Goal: Information Seeking & Learning: Find specific page/section

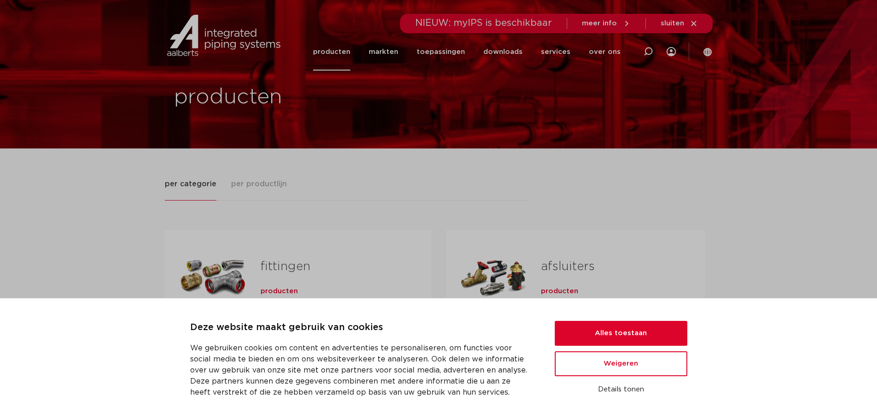
click at [608, 337] on button "Alles toestaan" at bounding box center [621, 333] width 133 height 25
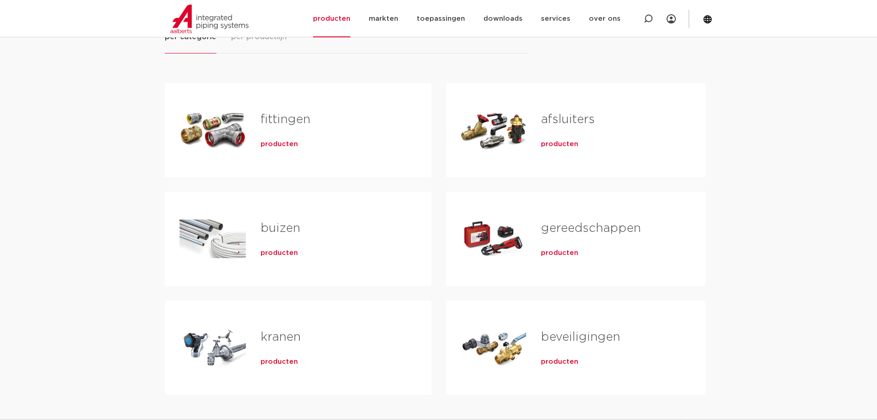
scroll to position [92, 0]
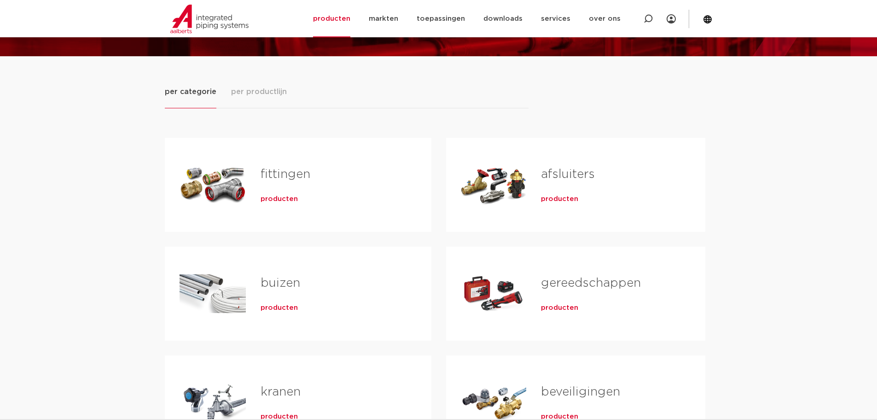
click at [268, 200] on span "producten" at bounding box center [279, 198] width 37 height 9
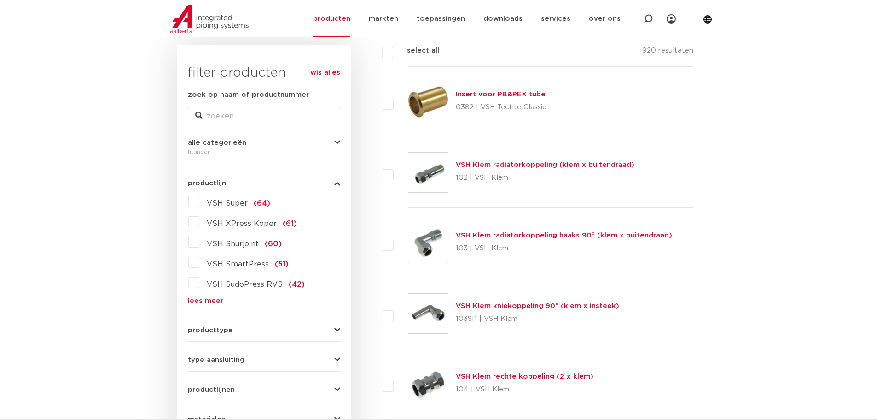
scroll to position [138, 0]
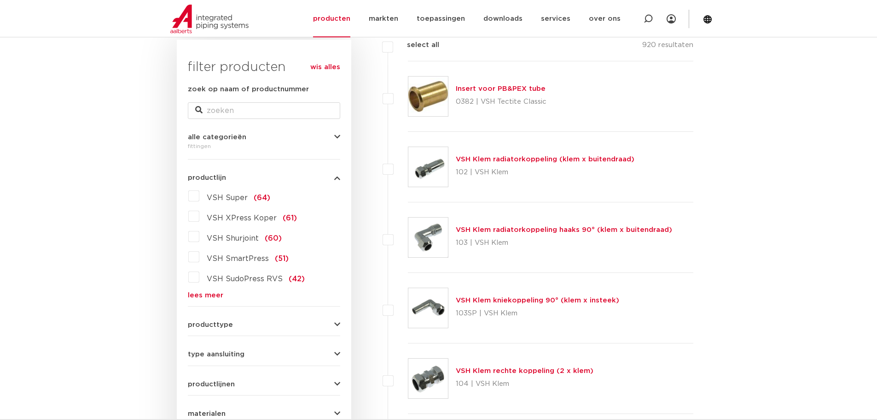
click at [199, 216] on label "VSH XPress Koper (61)" at bounding box center [248, 216] width 98 height 15
click at [0, 0] on input "VSH XPress Koper (61)" at bounding box center [0, 0] width 0 height 0
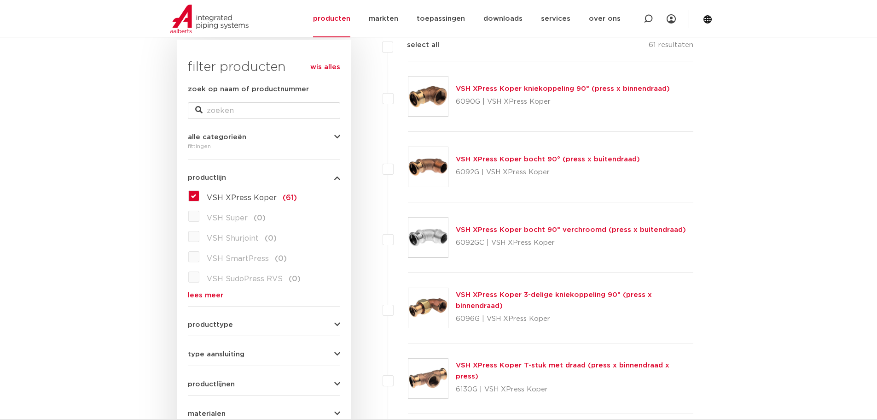
scroll to position [138, 0]
click at [199, 196] on label "VSH XPress Koper (61)" at bounding box center [248, 195] width 98 height 15
click at [0, 0] on input "VSH XPress Koper (61)" at bounding box center [0, 0] width 0 height 0
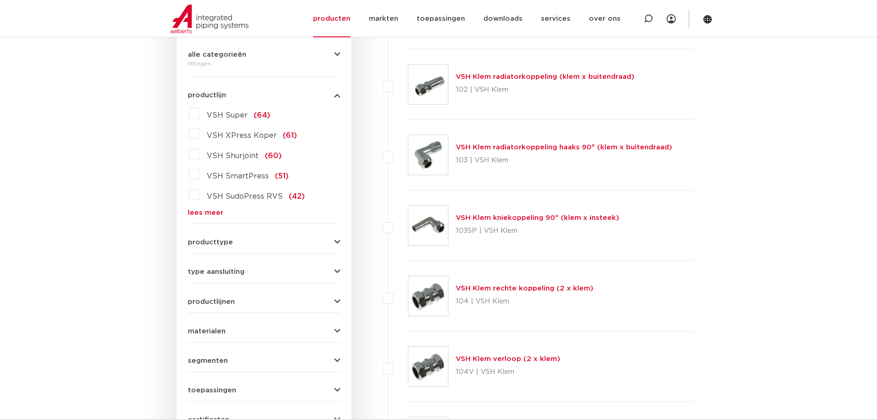
scroll to position [230, 0]
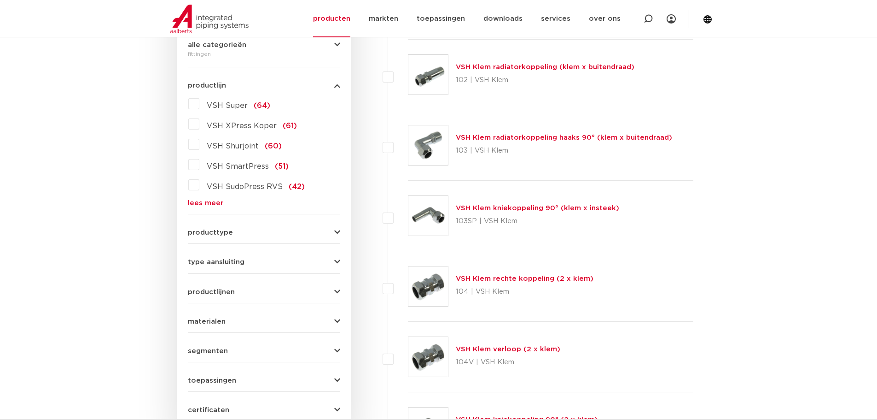
click at [211, 203] on link "lees meer" at bounding box center [264, 202] width 152 height 7
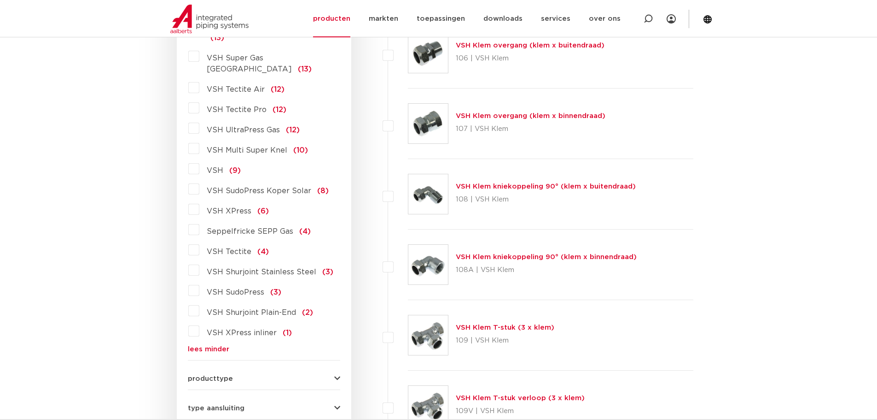
scroll to position [829, 0]
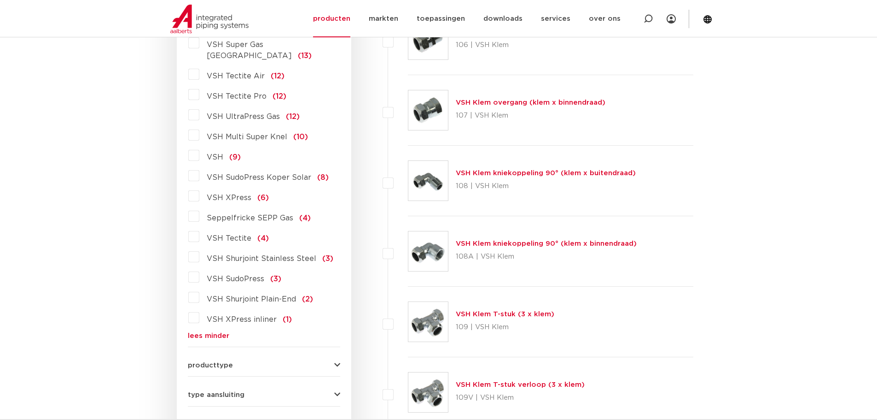
click at [199, 229] on label "VSH Tectite (4)" at bounding box center [234, 236] width 70 height 15
click at [0, 0] on input "VSH Tectite (4)" at bounding box center [0, 0] width 0 height 0
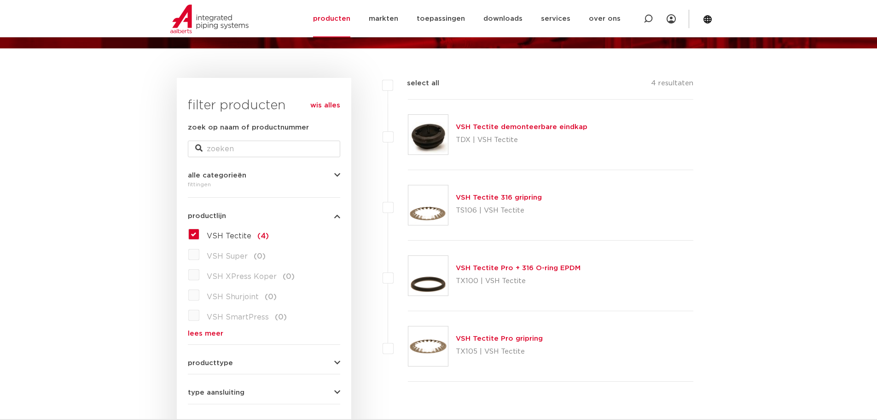
scroll to position [89, 0]
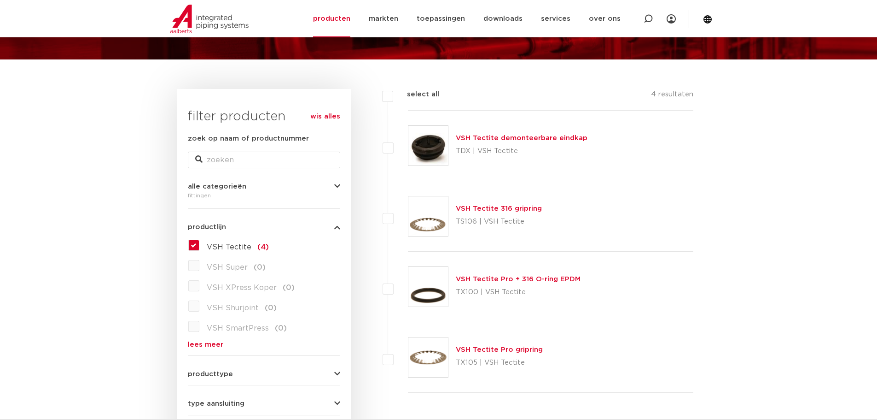
click at [199, 244] on label "VSH Tectite (4)" at bounding box center [234, 245] width 70 height 15
click at [0, 0] on input "VSH Tectite (4)" at bounding box center [0, 0] width 0 height 0
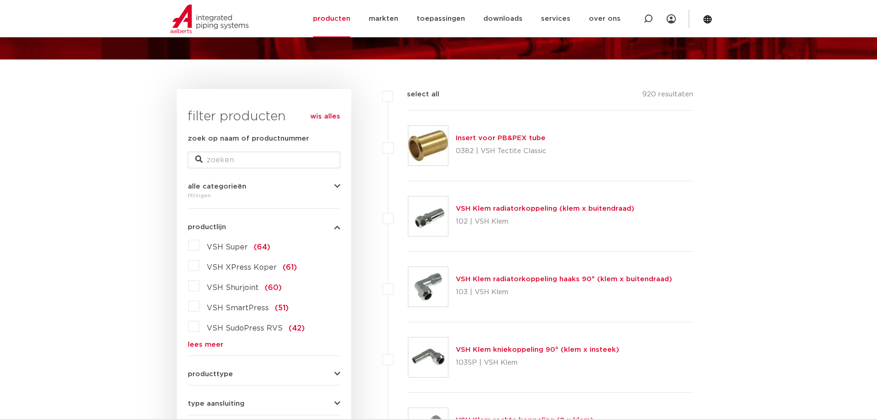
click at [203, 345] on link "lees meer" at bounding box center [264, 344] width 152 height 7
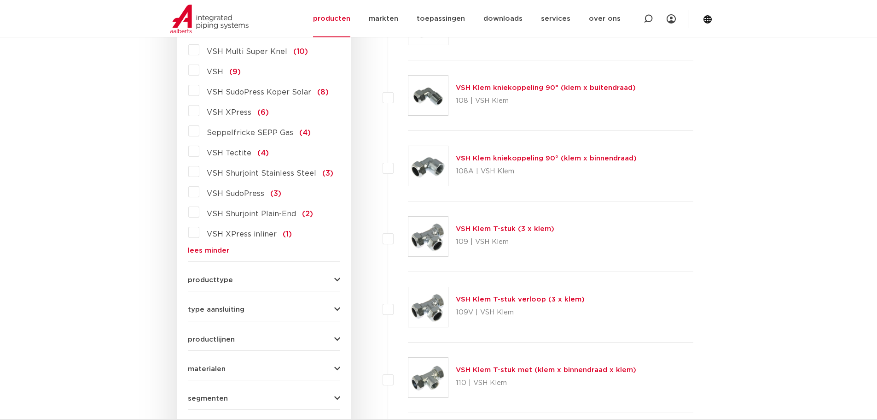
scroll to position [918, 0]
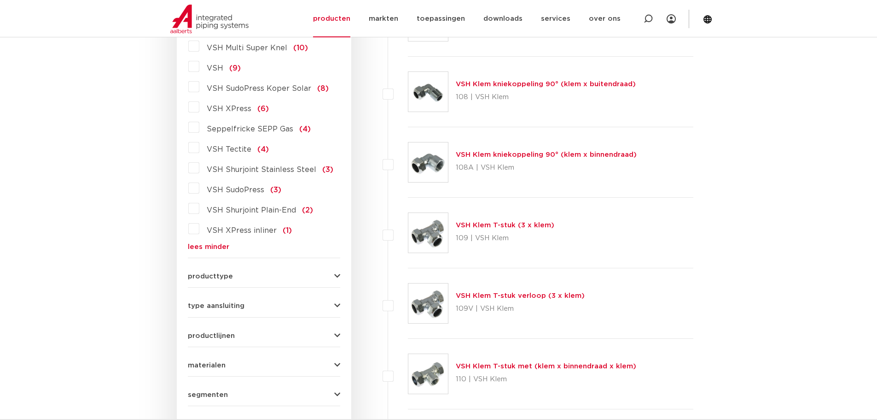
click at [340, 273] on icon "button" at bounding box center [337, 276] width 6 height 7
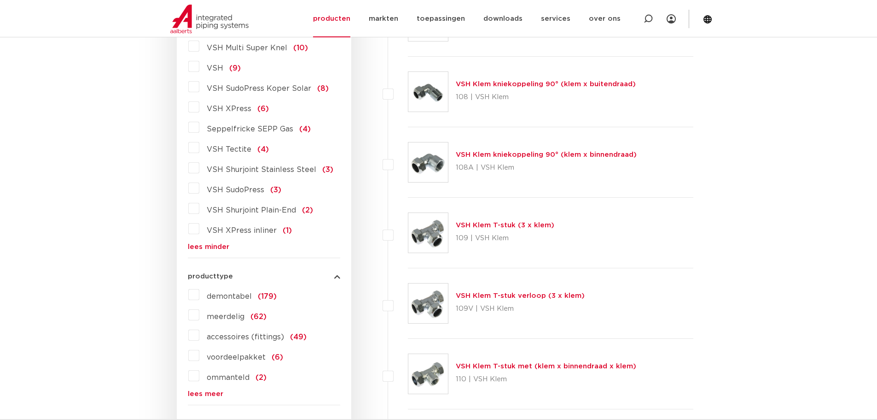
click at [340, 273] on icon "button" at bounding box center [337, 276] width 6 height 7
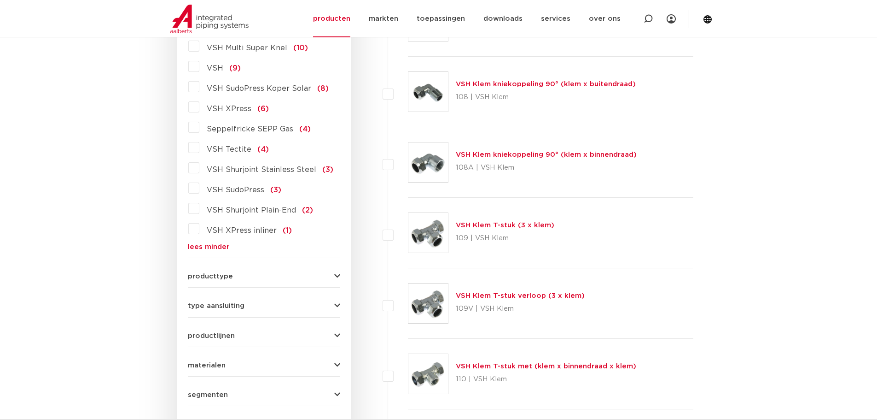
click at [340, 273] on icon "button" at bounding box center [337, 276] width 6 height 7
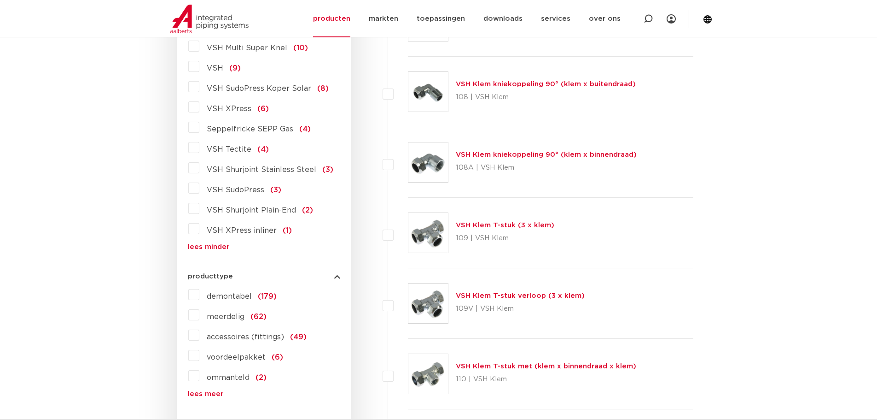
click at [340, 273] on icon "button" at bounding box center [337, 276] width 6 height 7
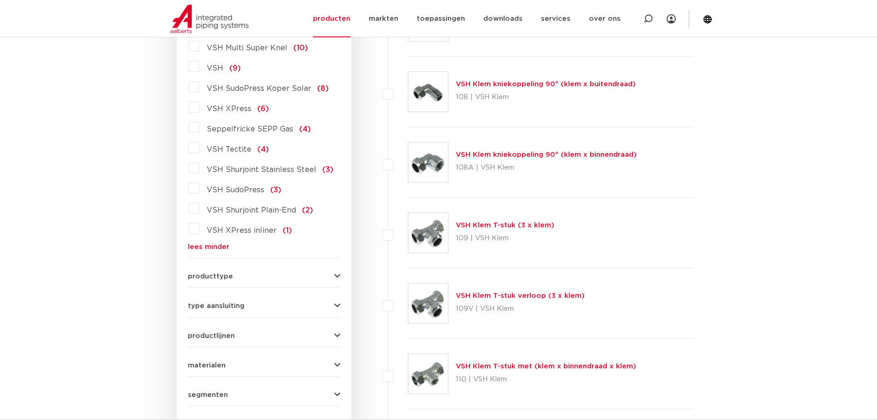
click at [333, 302] on button "type aansluiting" at bounding box center [264, 305] width 152 height 7
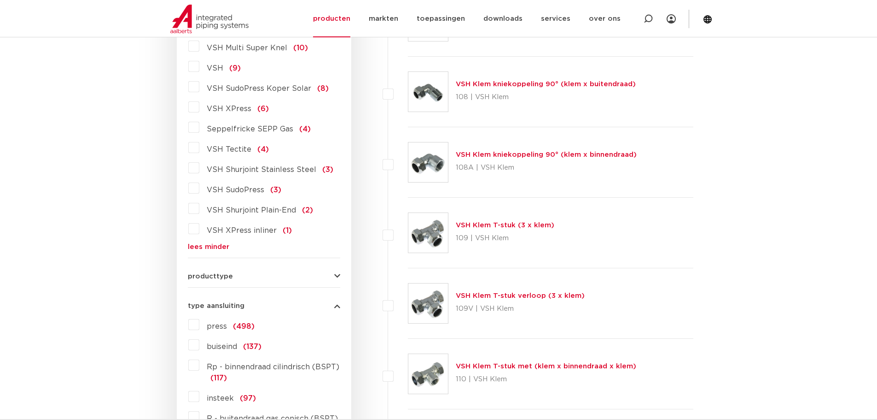
click at [333, 302] on button "type aansluiting" at bounding box center [264, 305] width 152 height 7
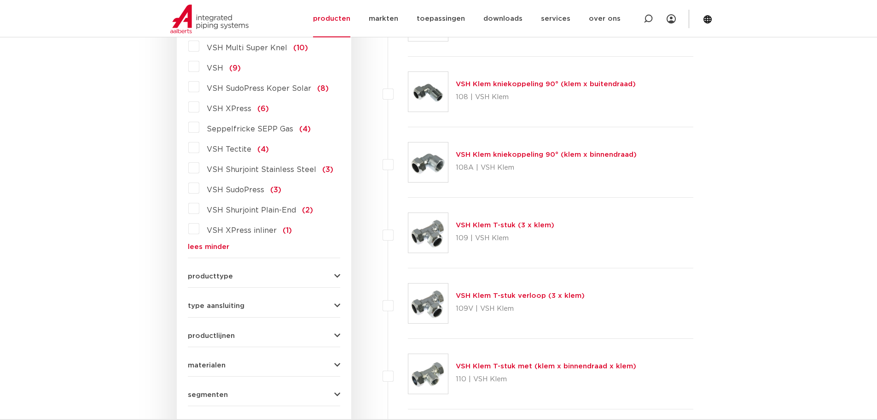
click at [334, 332] on icon "button" at bounding box center [337, 335] width 6 height 7
click at [335, 332] on icon "button" at bounding box center [337, 335] width 6 height 7
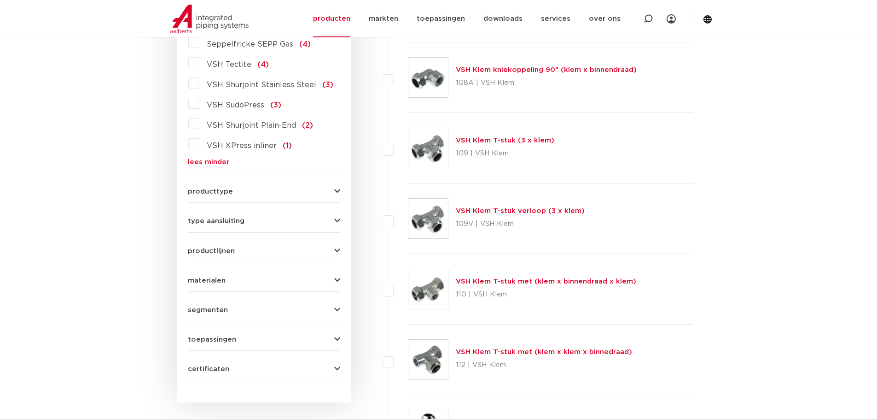
scroll to position [1010, 0]
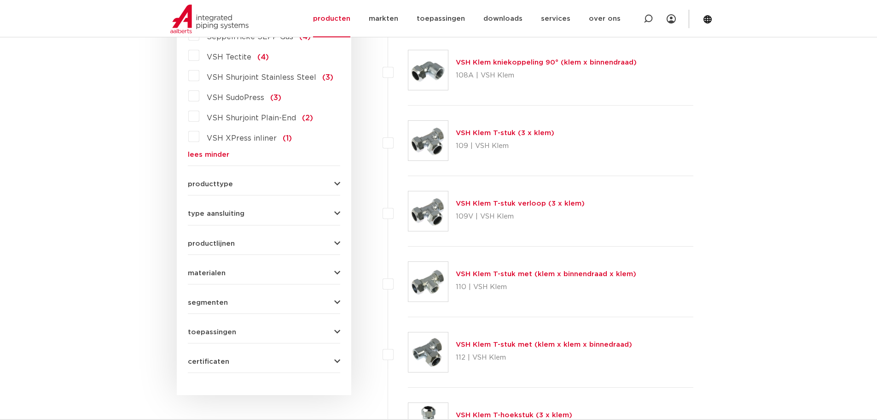
click at [338, 181] on icon "button" at bounding box center [337, 184] width 6 height 7
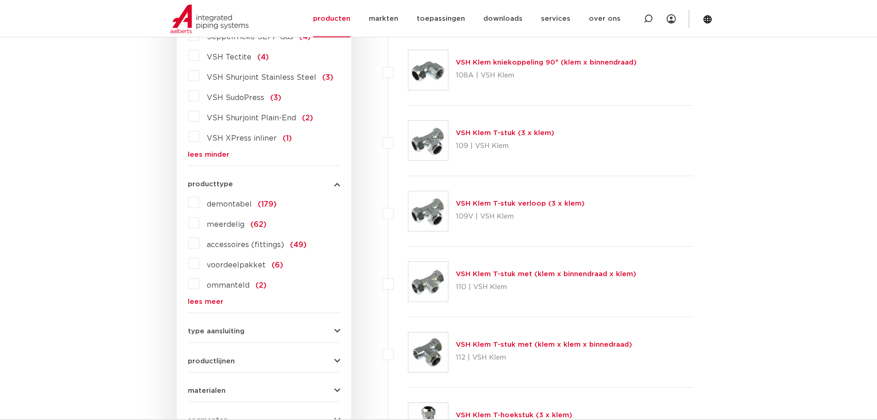
click at [338, 181] on icon "button" at bounding box center [337, 184] width 6 height 7
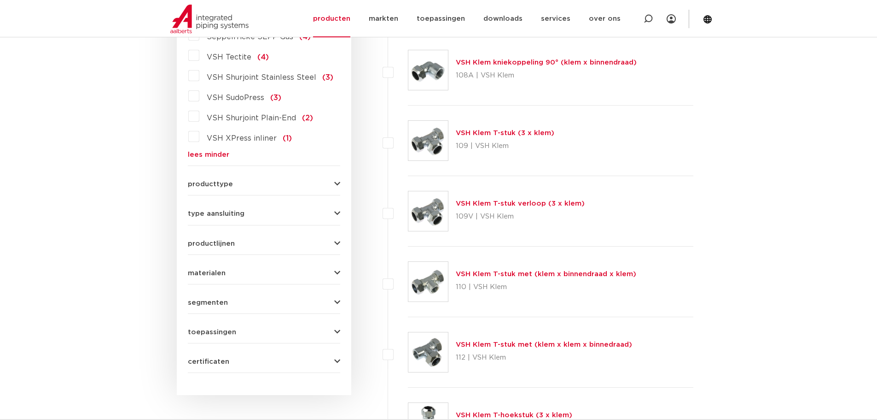
click at [338, 210] on icon "button" at bounding box center [337, 213] width 6 height 7
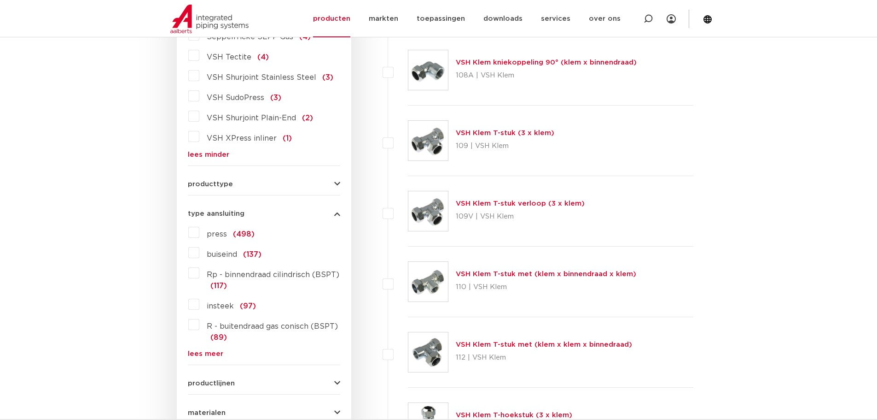
click at [338, 210] on icon "button" at bounding box center [337, 213] width 6 height 7
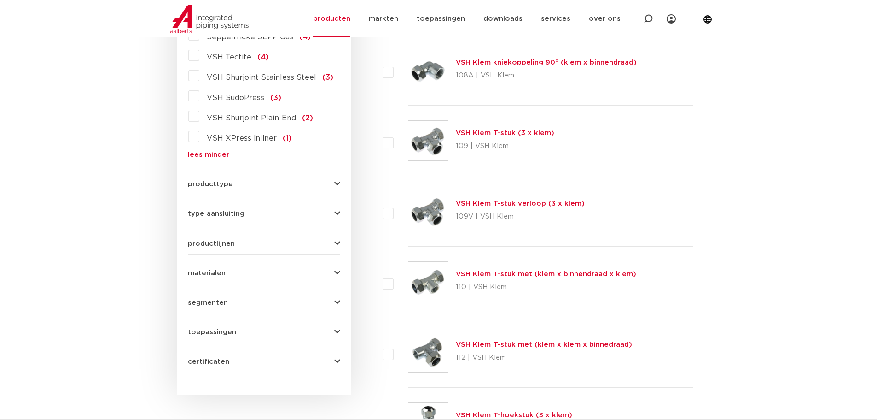
click at [336, 328] on icon "button" at bounding box center [337, 331] width 6 height 7
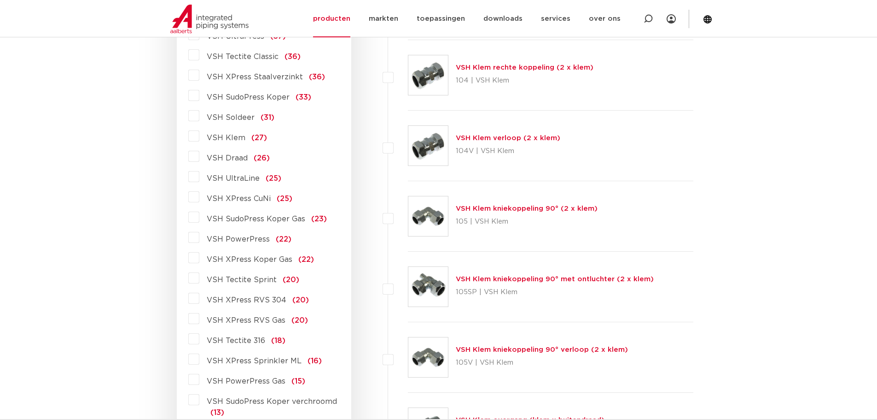
scroll to position [457, 0]
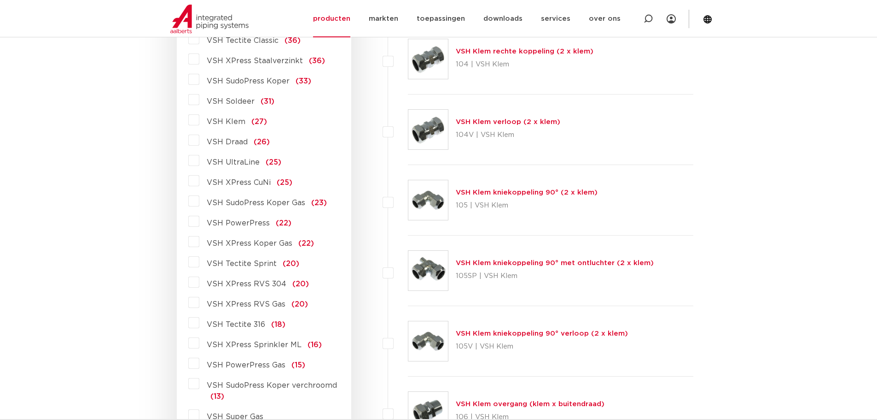
click at [199, 319] on label "VSH Tectite 316 (18)" at bounding box center [242, 322] width 86 height 15
click at [0, 0] on input "VSH Tectite 316 (18)" at bounding box center [0, 0] width 0 height 0
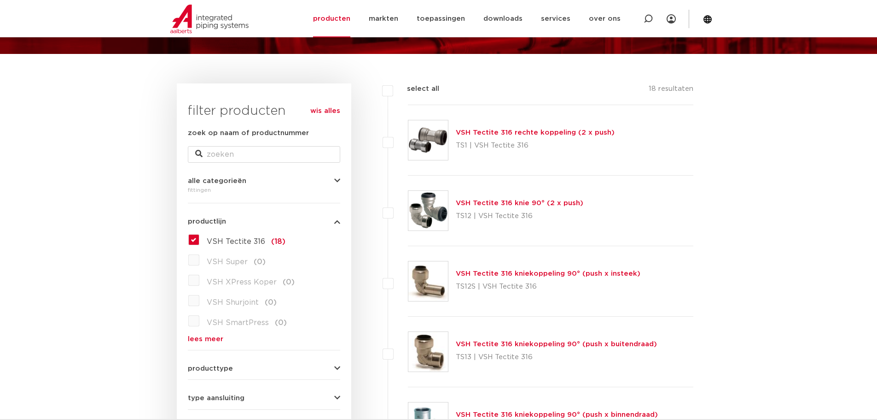
scroll to position [89, 0]
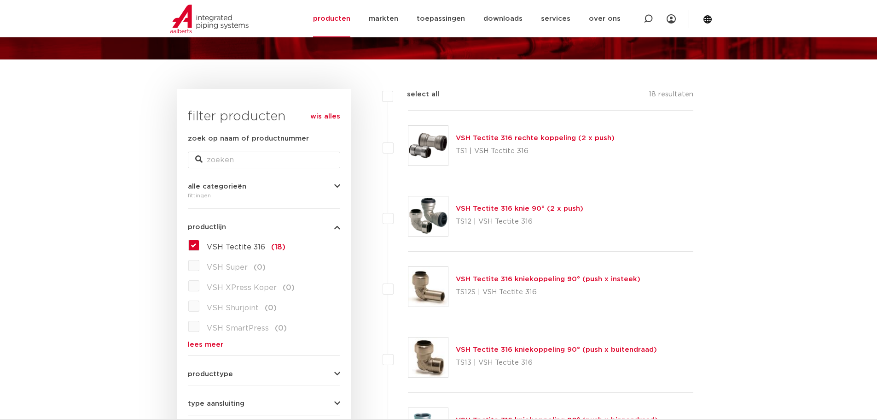
click at [199, 244] on label "VSH Tectite 316 (18)" at bounding box center [242, 245] width 86 height 15
click at [0, 0] on input "VSH Tectite 316 (18)" at bounding box center [0, 0] width 0 height 0
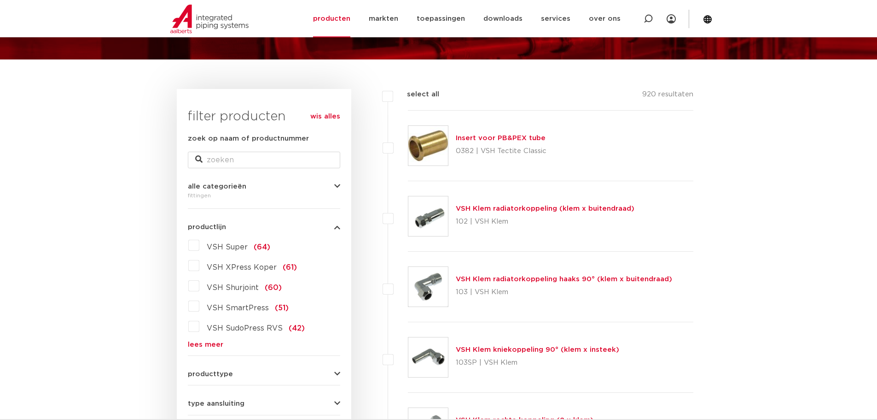
click at [207, 344] on link "lees meer" at bounding box center [264, 344] width 152 height 7
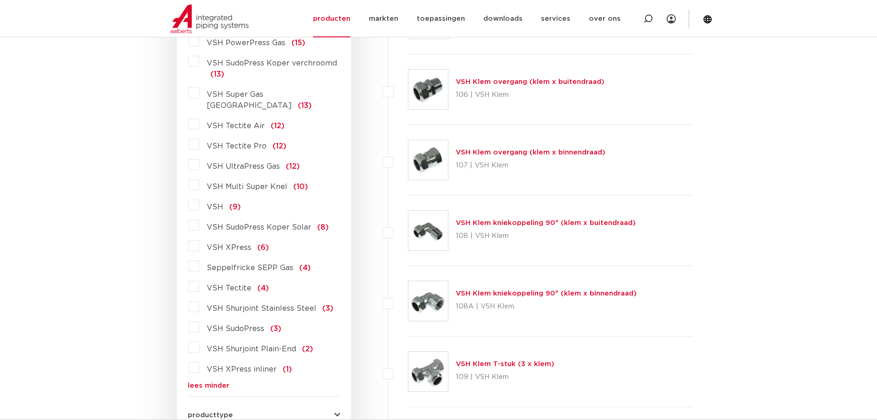
scroll to position [780, 0]
click at [199, 258] on label "Seppelfricke SEPP Gas (4)" at bounding box center [254, 265] width 111 height 15
click at [0, 0] on input "Seppelfricke SEPP Gas (4)" at bounding box center [0, 0] width 0 height 0
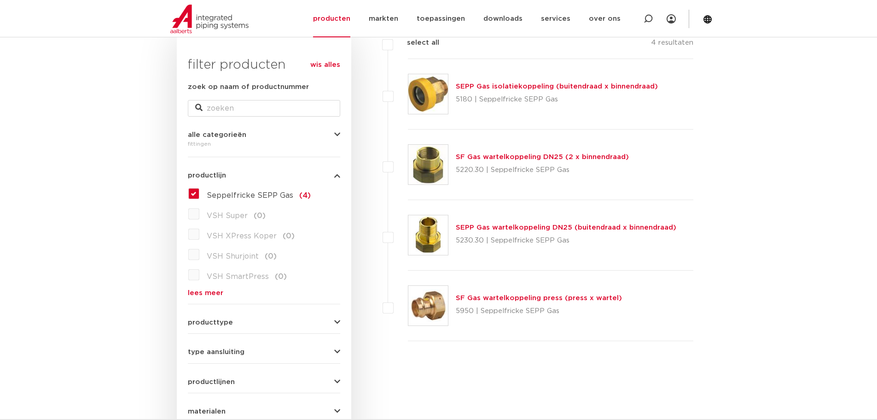
scroll to position [89, 0]
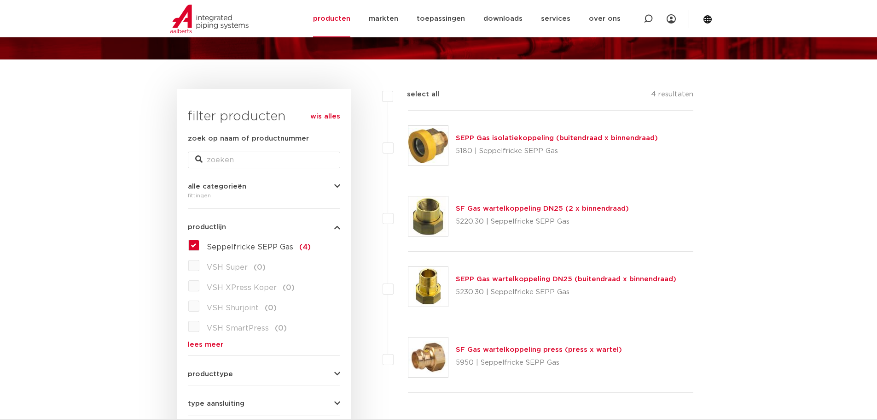
click at [199, 244] on label "Seppelfricke SEPP Gas (4)" at bounding box center [254, 245] width 111 height 15
click at [0, 0] on input "Seppelfricke SEPP Gas (4)" at bounding box center [0, 0] width 0 height 0
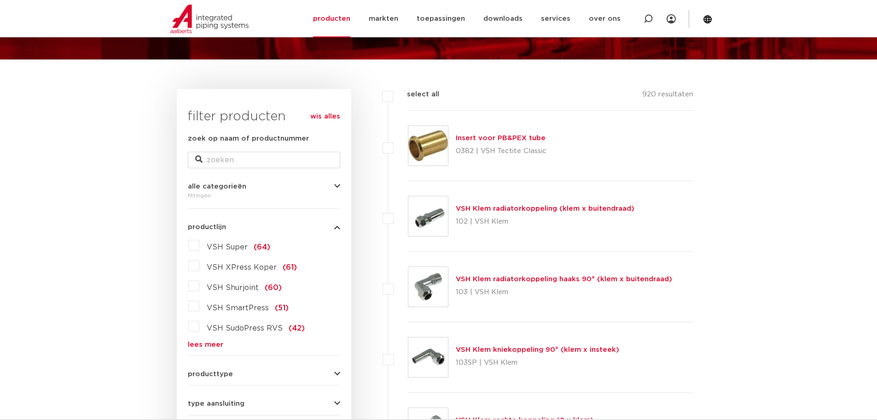
click at [203, 344] on link "lees meer" at bounding box center [264, 344] width 152 height 7
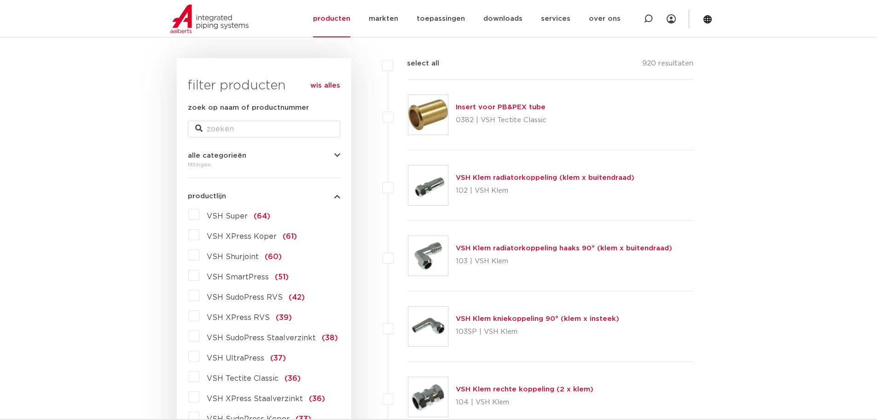
scroll to position [135, 0]
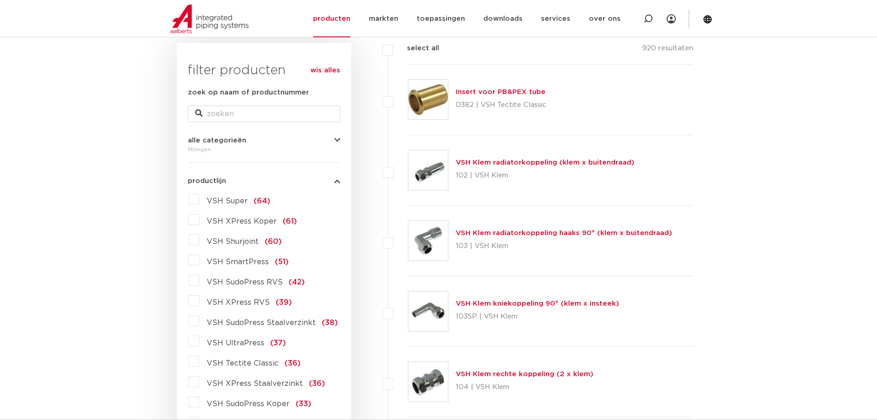
click at [199, 239] on label "VSH Shurjoint (60)" at bounding box center [240, 239] width 82 height 15
click at [0, 0] on input "VSH Shurjoint (60)" at bounding box center [0, 0] width 0 height 0
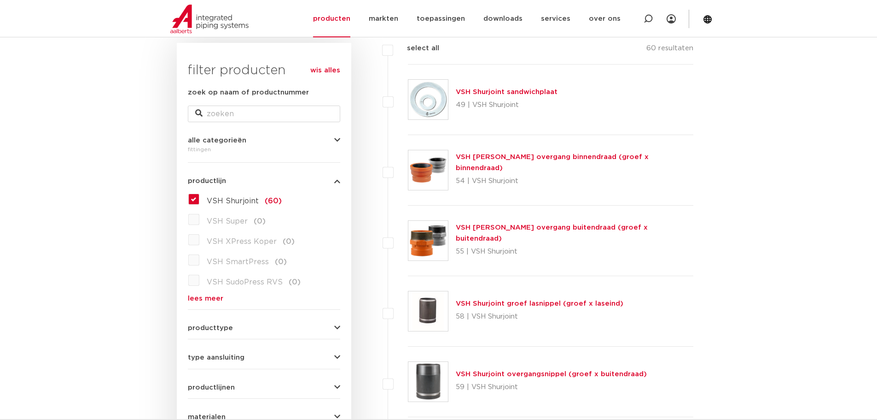
click at [199, 197] on label "VSH Shurjoint (60)" at bounding box center [240, 199] width 82 height 15
click at [0, 0] on input "VSH Shurjoint (60)" at bounding box center [0, 0] width 0 height 0
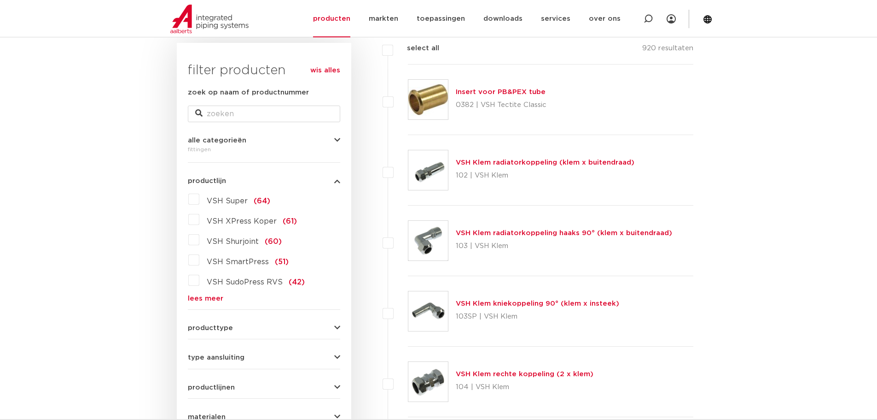
click at [213, 299] on link "lees meer" at bounding box center [264, 298] width 152 height 7
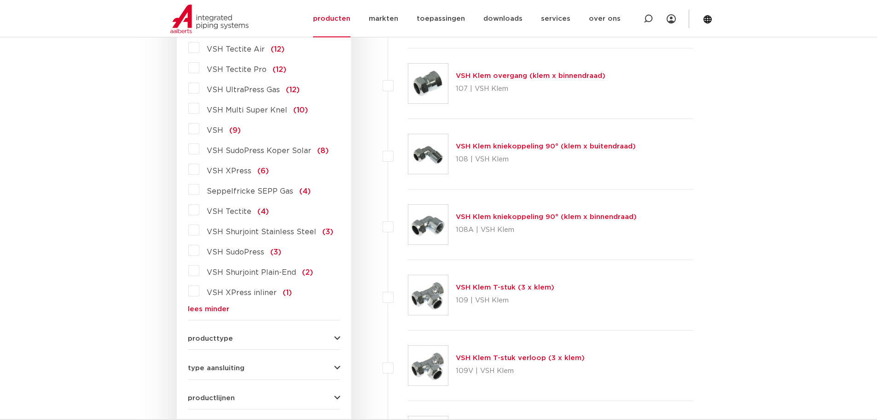
scroll to position [872, 0]
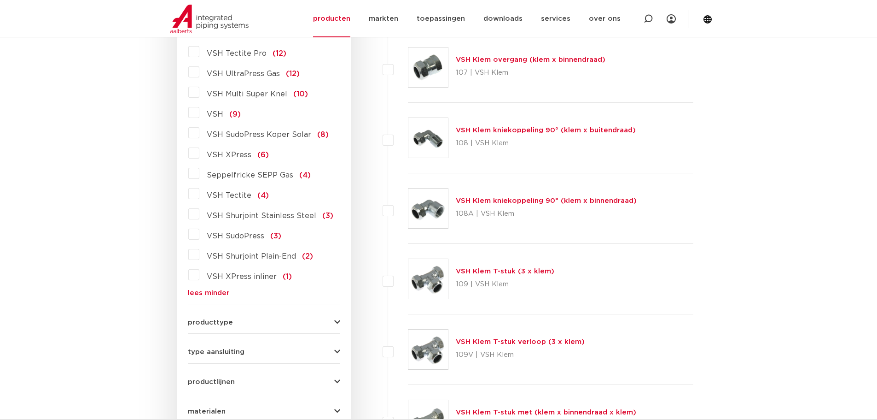
click at [199, 206] on label "VSH Shurjoint Stainless Steel (3)" at bounding box center [266, 213] width 134 height 15
click at [0, 0] on input "VSH Shurjoint Stainless Steel (3)" at bounding box center [0, 0] width 0 height 0
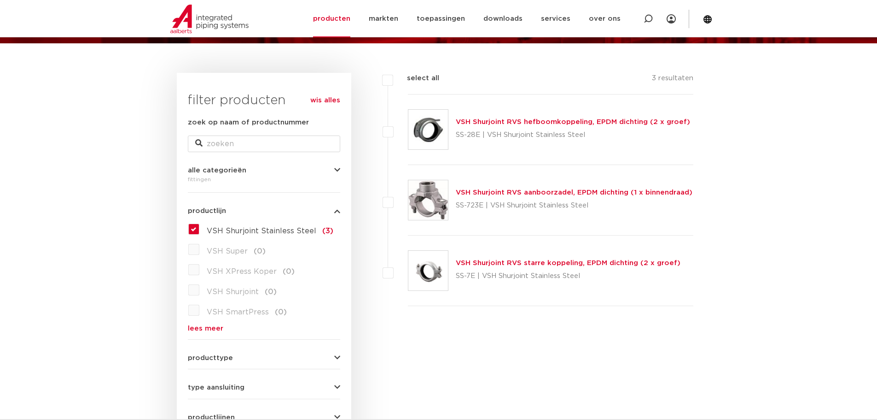
scroll to position [89, 0]
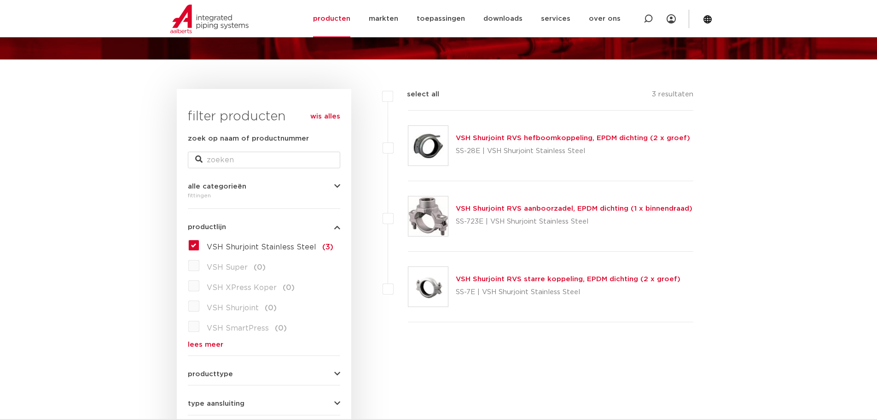
click at [199, 244] on label "VSH Shurjoint Stainless Steel (3)" at bounding box center [266, 245] width 134 height 15
click at [0, 0] on input "VSH Shurjoint Stainless Steel (3)" at bounding box center [0, 0] width 0 height 0
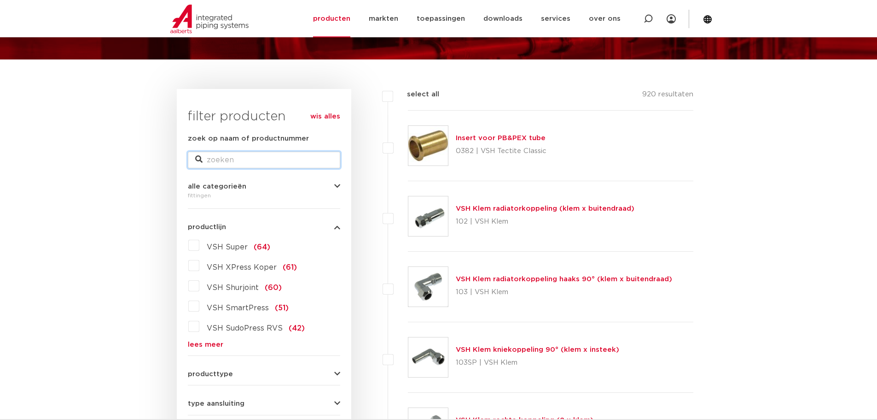
click at [216, 162] on input "zoek op naam of productnummer" at bounding box center [264, 160] width 152 height 17
type input "CUPROFIT"
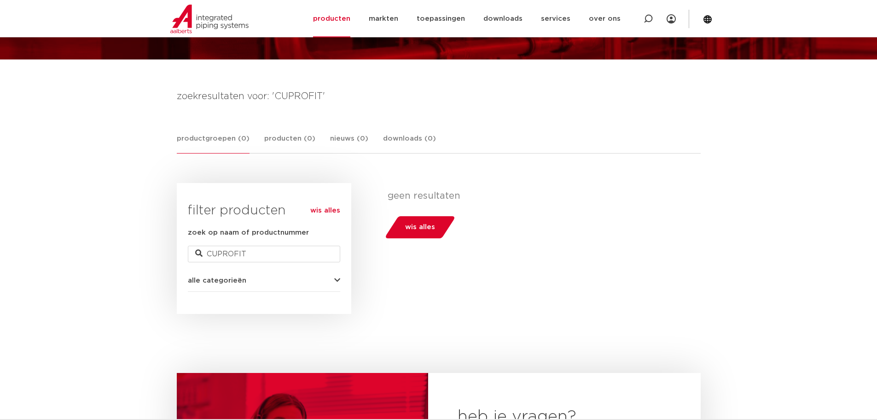
click at [339, 280] on icon "button" at bounding box center [337, 280] width 6 height 7
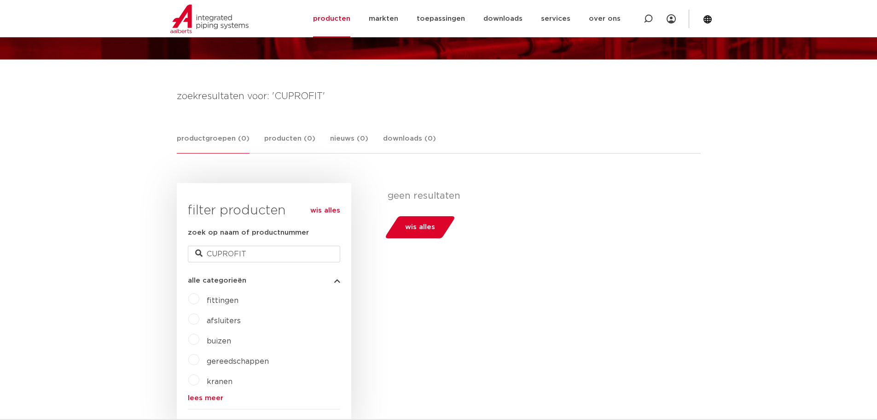
click at [199, 299] on label "fittingen" at bounding box center [218, 298] width 39 height 15
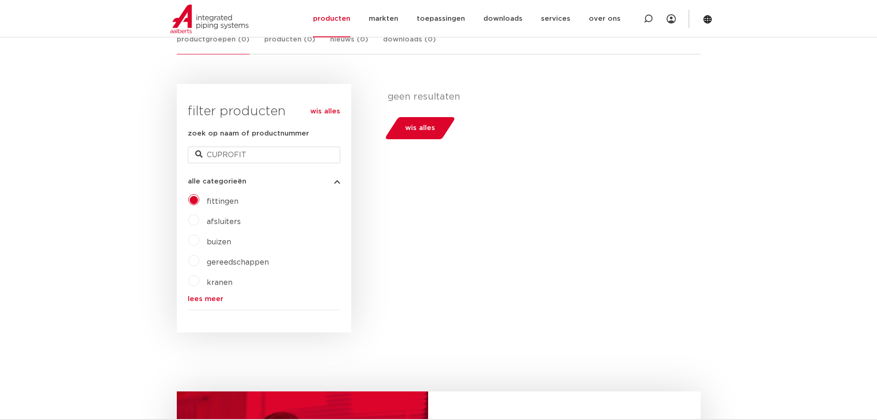
scroll to position [92, 0]
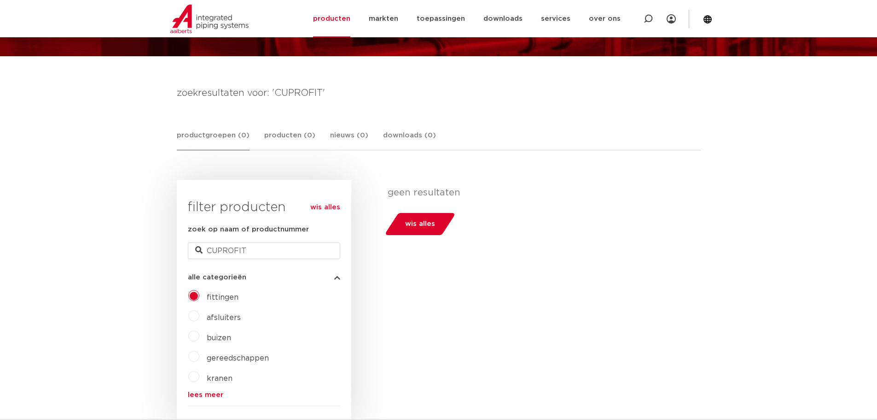
click at [199, 296] on label "fittingen" at bounding box center [218, 295] width 39 height 15
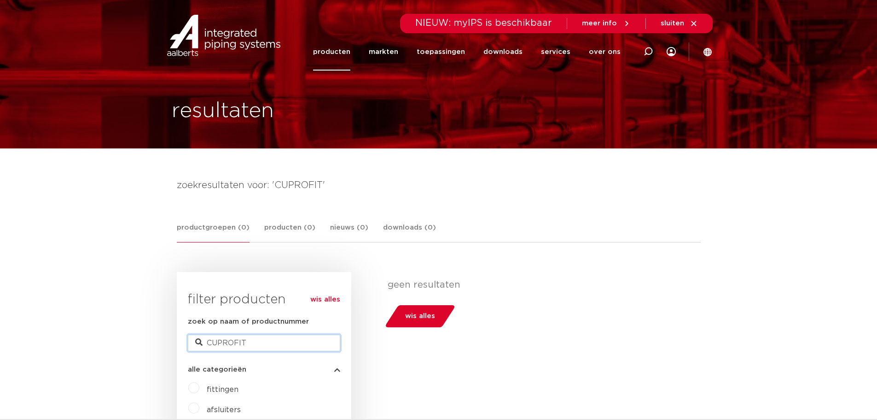
click at [249, 342] on input "CUPROFIT" at bounding box center [264, 342] width 152 height 17
type input "C"
click at [199, 388] on label "fittingen" at bounding box center [218, 387] width 39 height 15
